Goal: Task Accomplishment & Management: Use online tool/utility

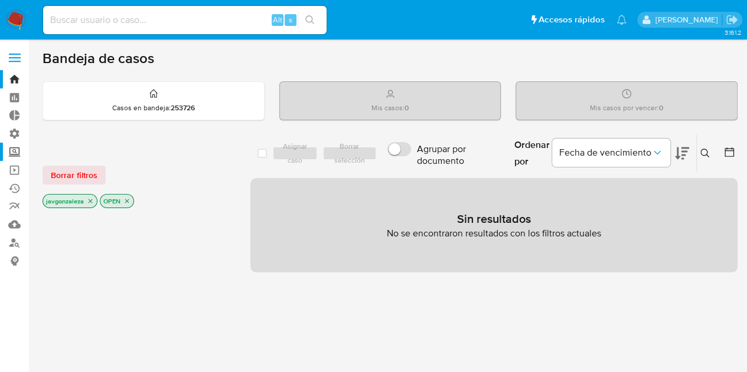
click at [15, 153] on label "Screening" at bounding box center [70, 152] width 140 height 18
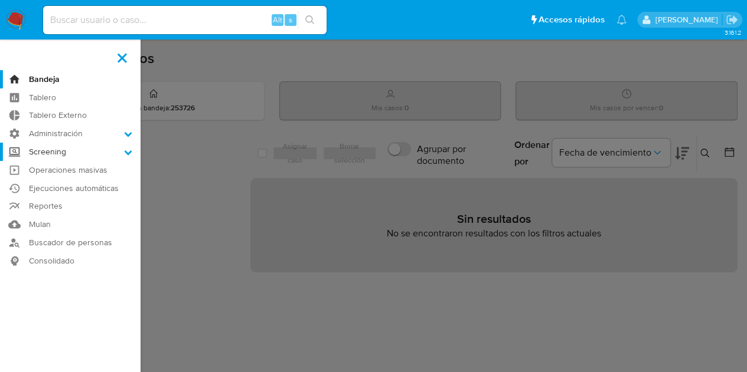
click at [0, 0] on input "Screening" at bounding box center [0, 0] width 0 height 0
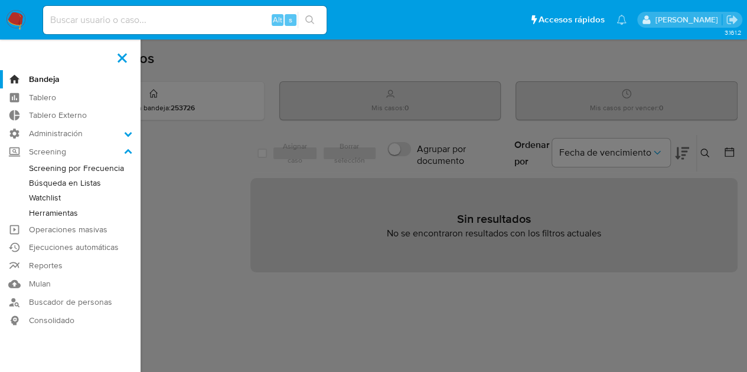
click at [47, 195] on link "Watchlist" at bounding box center [70, 198] width 140 height 15
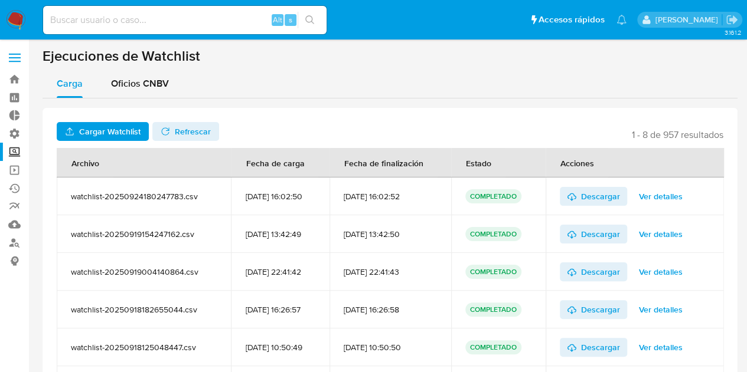
click at [97, 126] on span "Cargar Watchlist" at bounding box center [109, 131] width 61 height 19
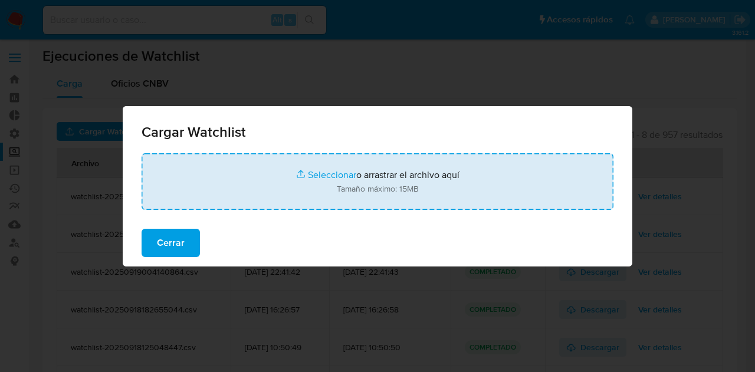
click at [301, 188] on input "file" at bounding box center [378, 181] width 472 height 57
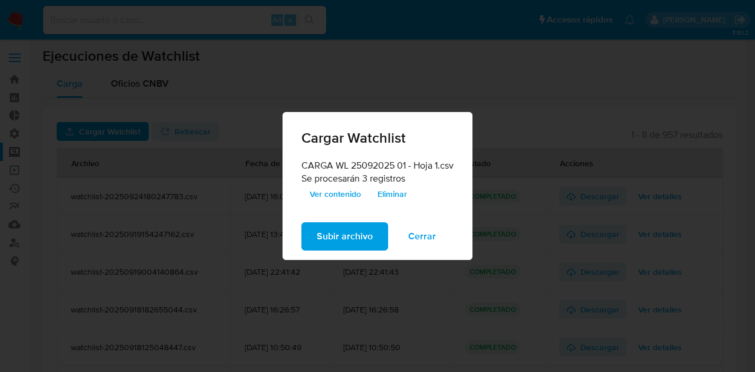
click at [345, 243] on span "Subir archivo" at bounding box center [345, 237] width 56 height 26
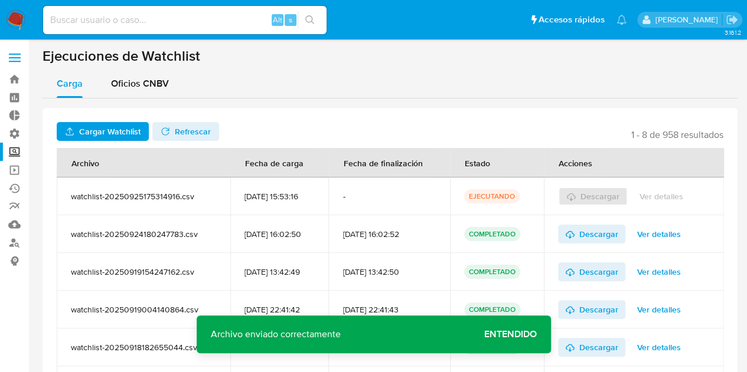
click at [184, 130] on span "Refrescar" at bounding box center [193, 131] width 36 height 19
click at [654, 197] on span "Ver detalles" at bounding box center [661, 196] width 44 height 17
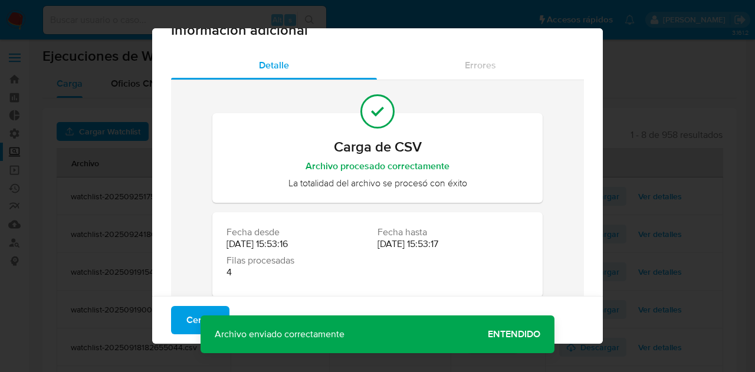
scroll to position [24, 0]
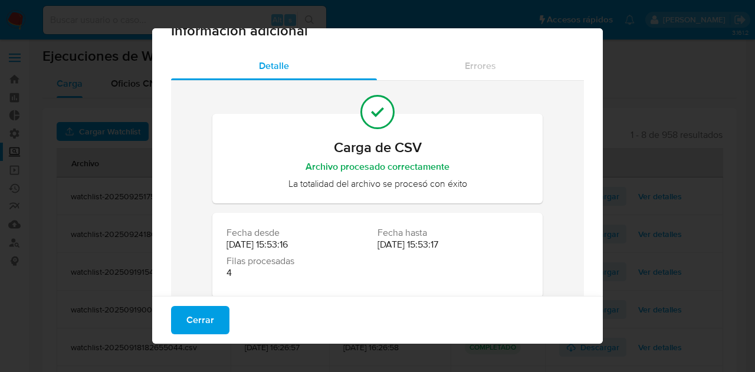
click at [263, 312] on div "Cerrar" at bounding box center [377, 320] width 451 height 48
click at [194, 323] on span "Cerrar" at bounding box center [201, 321] width 28 height 26
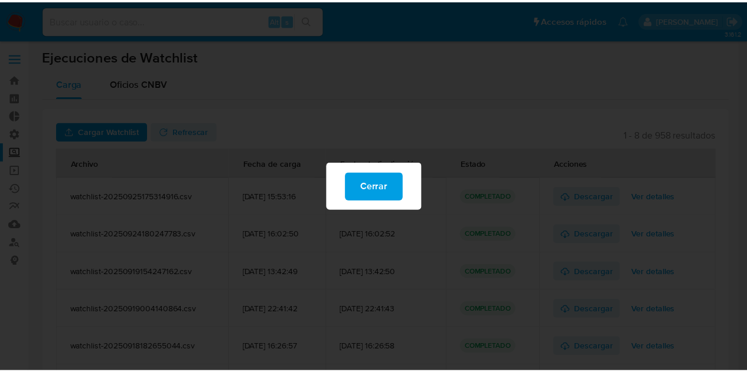
scroll to position [0, 0]
